Goal: Find specific page/section: Find specific page/section

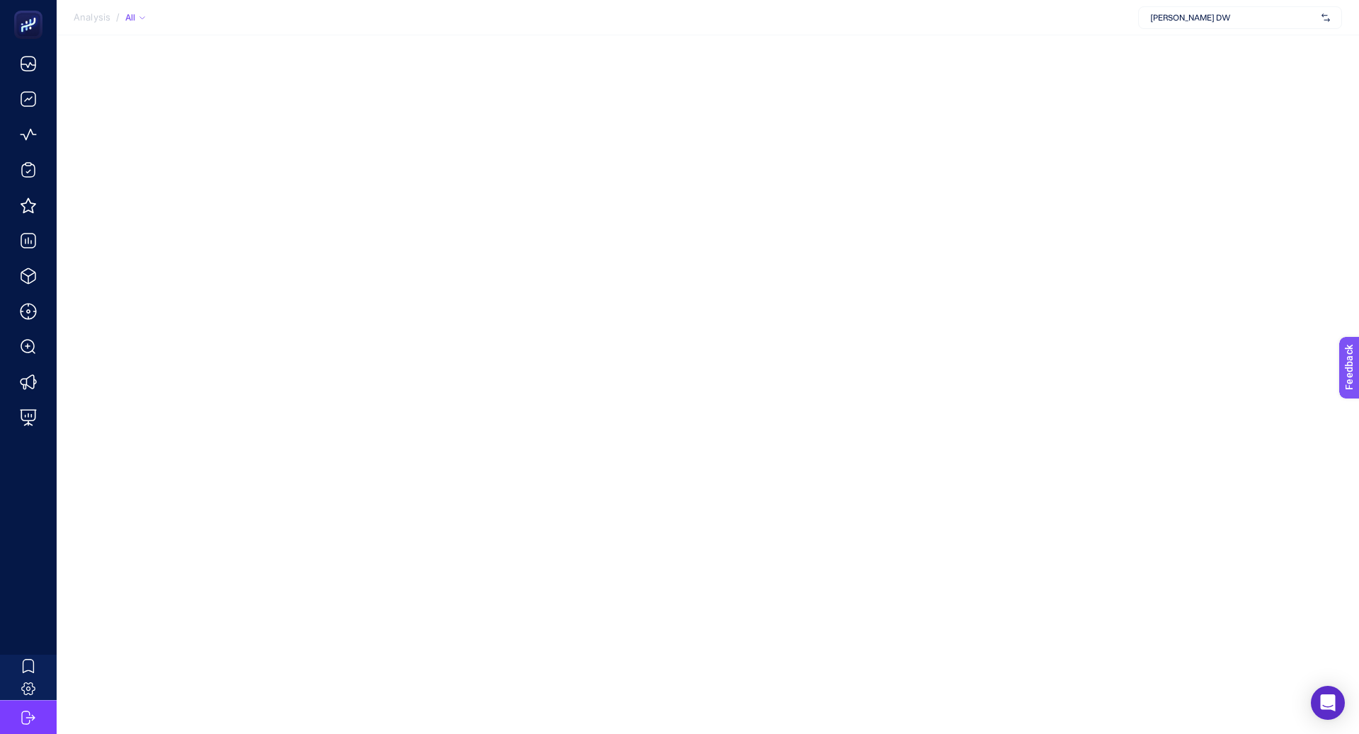
click at [1233, 14] on span "[PERSON_NAME] DW" at bounding box center [1233, 17] width 166 height 11
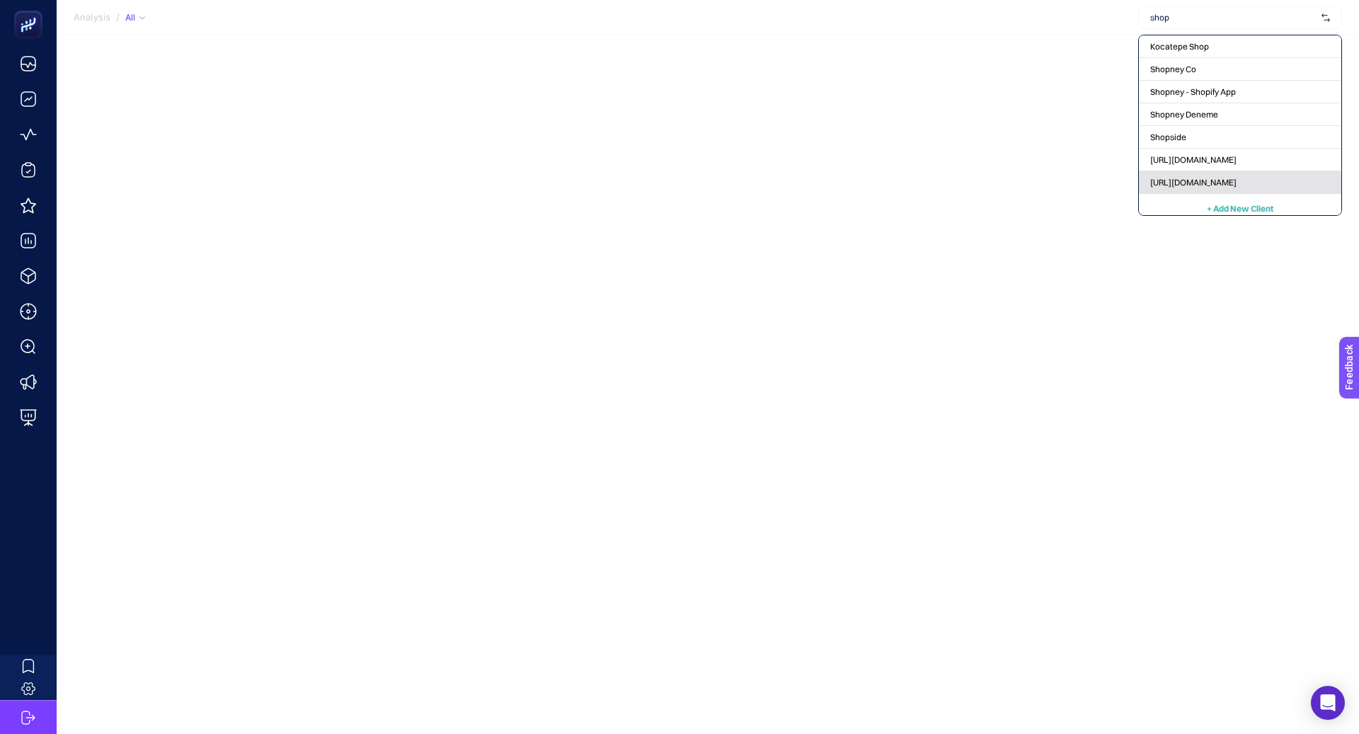
type input "shop"
click at [1211, 177] on span "[URL][DOMAIN_NAME]" at bounding box center [1193, 182] width 86 height 11
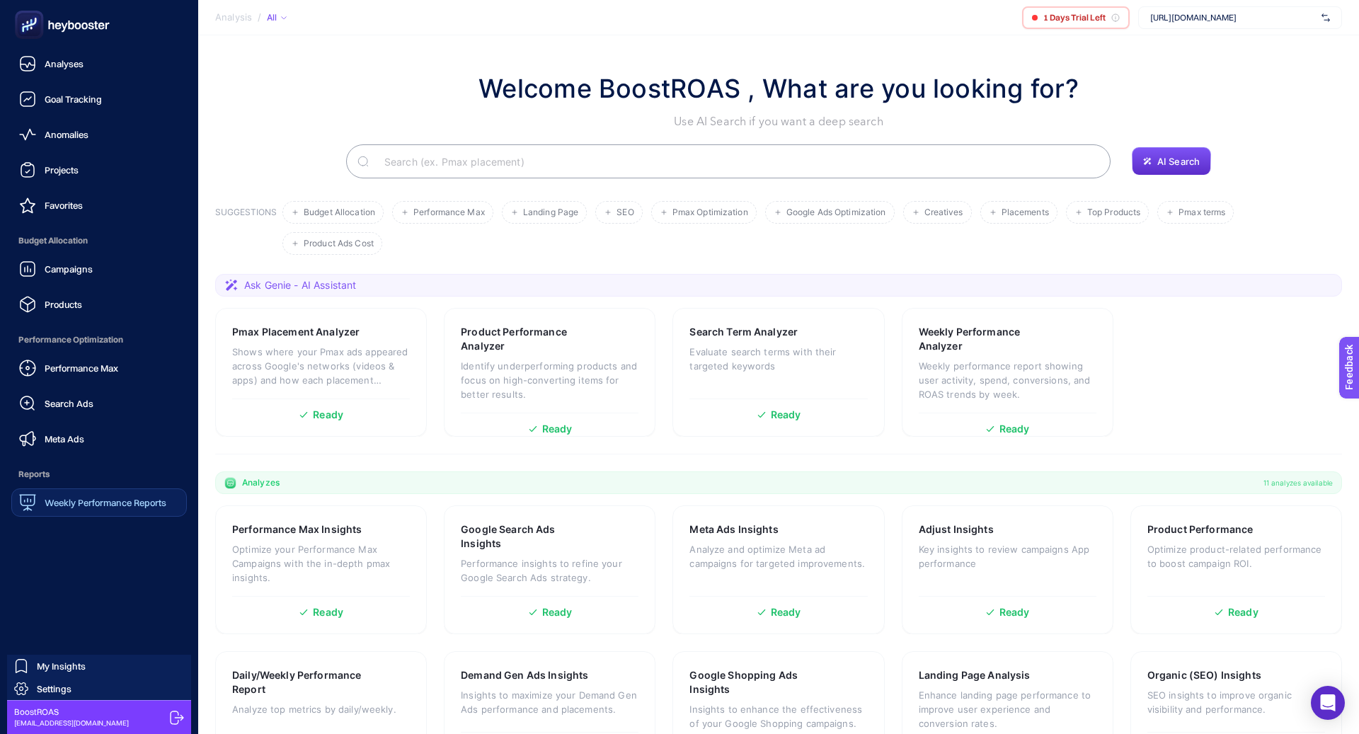
click at [104, 501] on span "Weekly Performance Reports" at bounding box center [106, 502] width 122 height 11
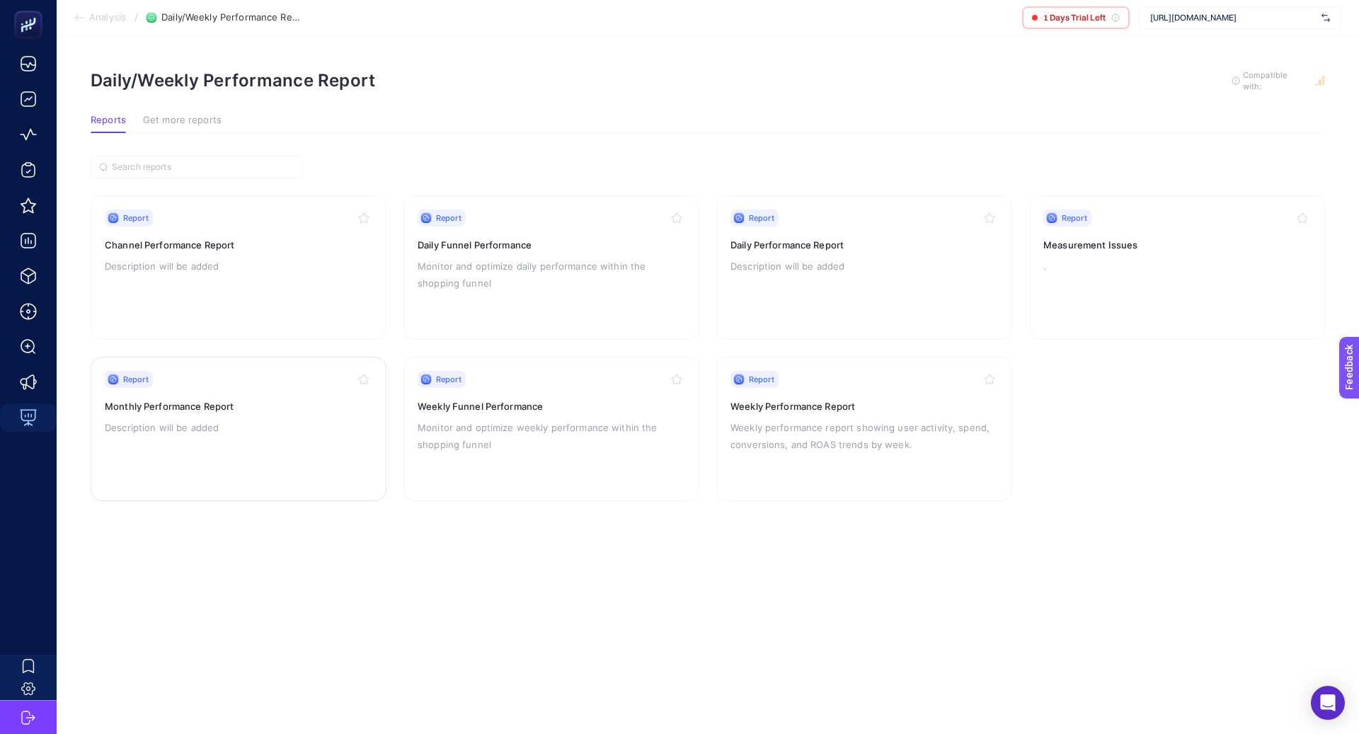
click at [272, 436] on div "Report Monthly Performance Report Description will be added" at bounding box center [239, 429] width 268 height 116
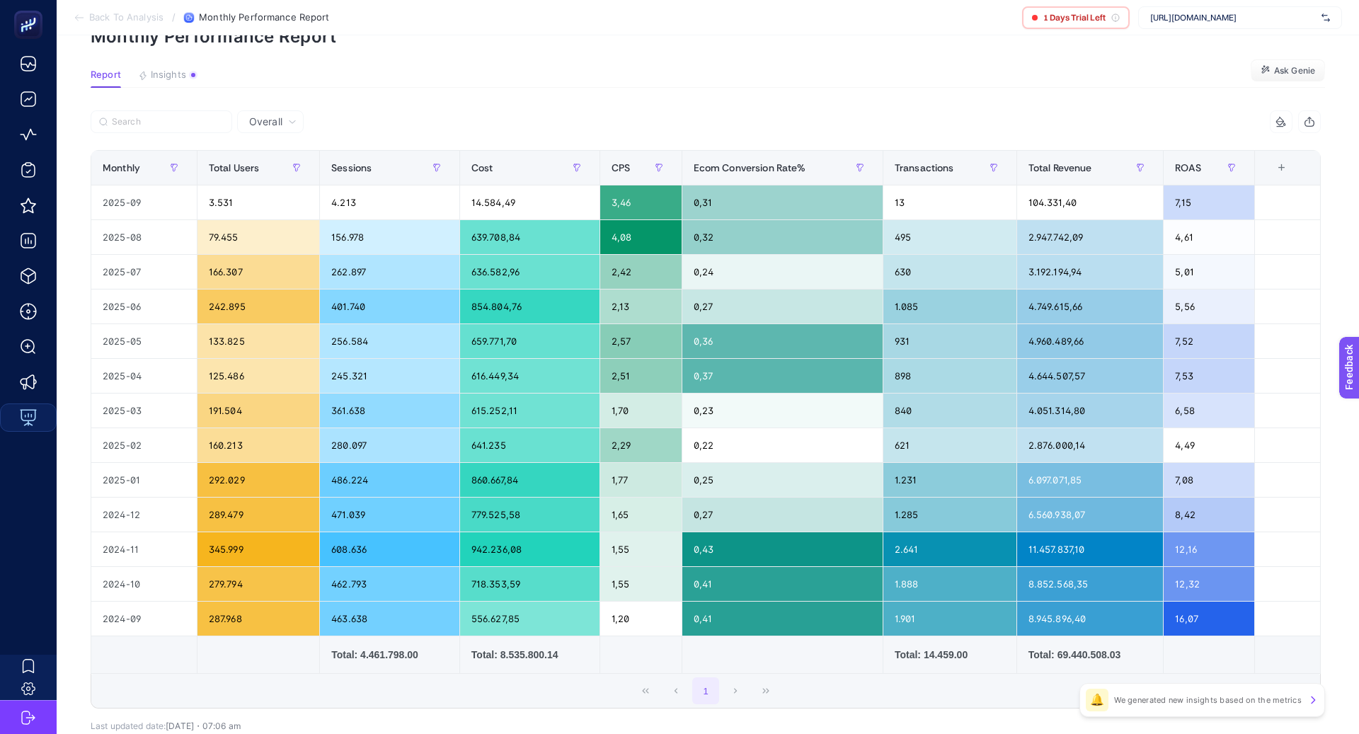
scroll to position [68, 0]
